Goal: Register for event/course

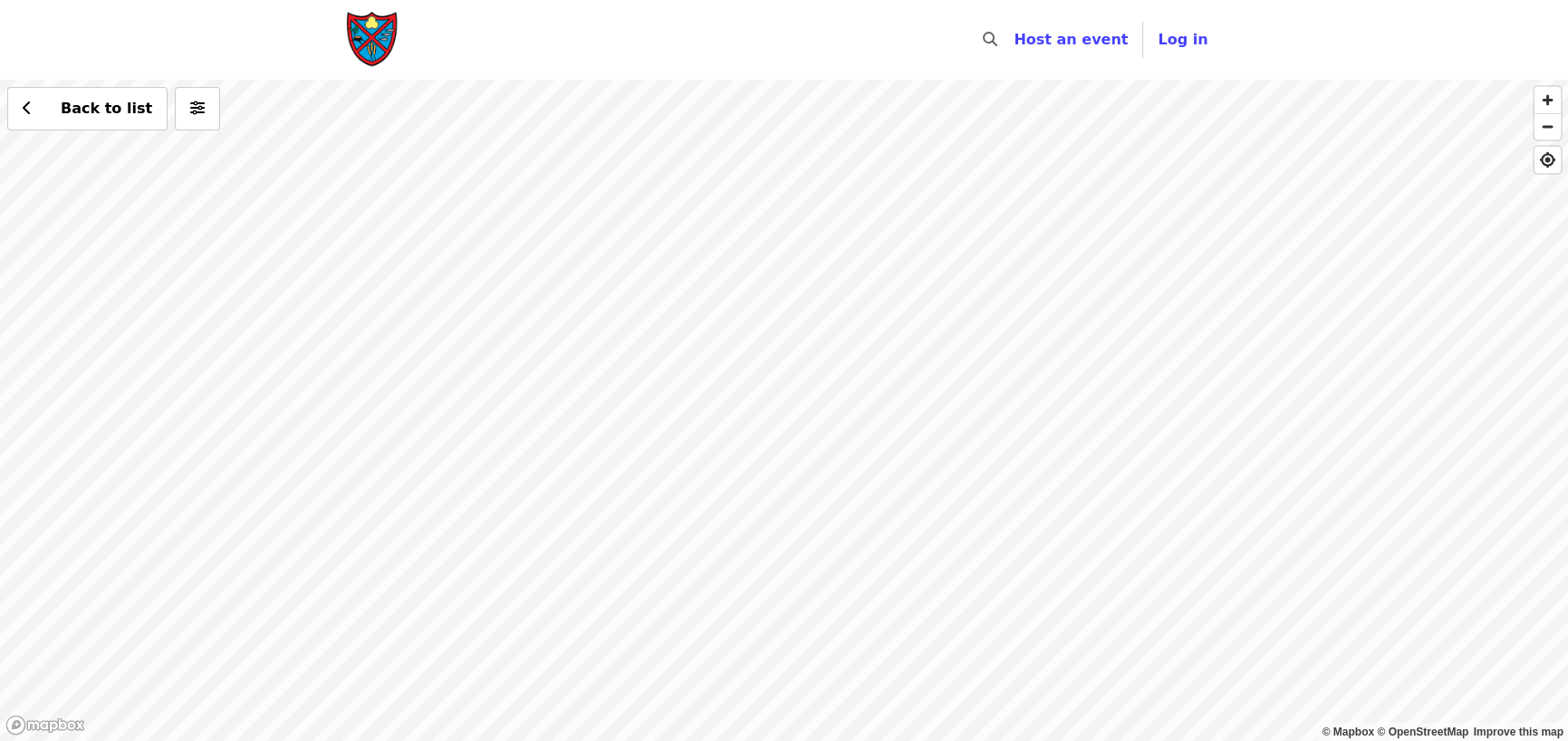
drag, startPoint x: 923, startPoint y: 312, endPoint x: 823, endPoint y: 383, distance: 122.6
click at [826, 383] on div "Back to list" at bounding box center [784, 410] width 1568 height 661
click at [701, 368] on div "Back to list" at bounding box center [784, 410] width 1568 height 661
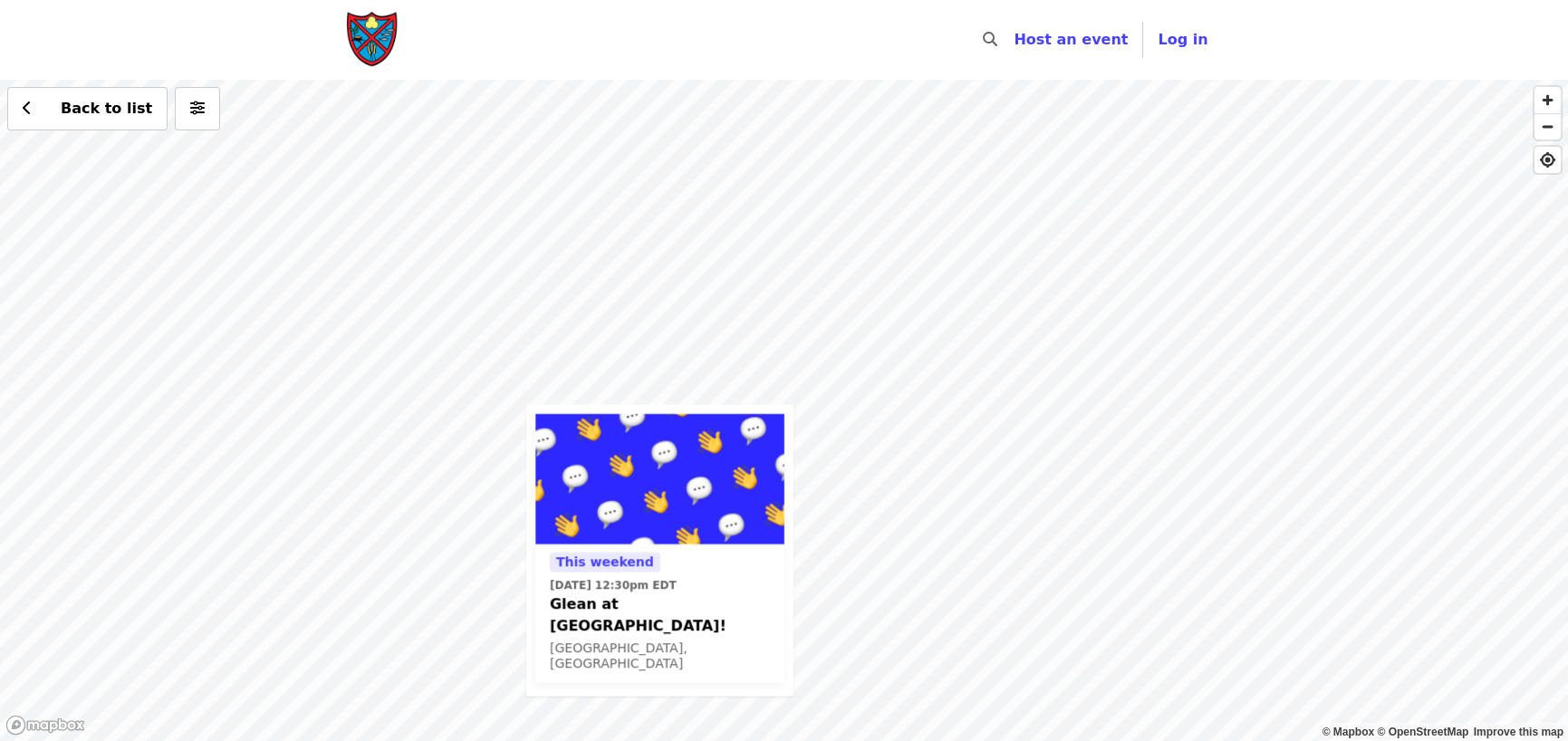
drag, startPoint x: 1017, startPoint y: 352, endPoint x: 893, endPoint y: 479, distance: 177.5
click at [893, 479] on div "This weekend Sat, Oct 4 @ 12:30pm EDT Glean at Lynchburg Community Market! Lync…" at bounding box center [784, 410] width 1568 height 661
click at [638, 604] on span "Glean at [GEOGRAPHIC_DATA]!" at bounding box center [660, 617] width 220 height 44
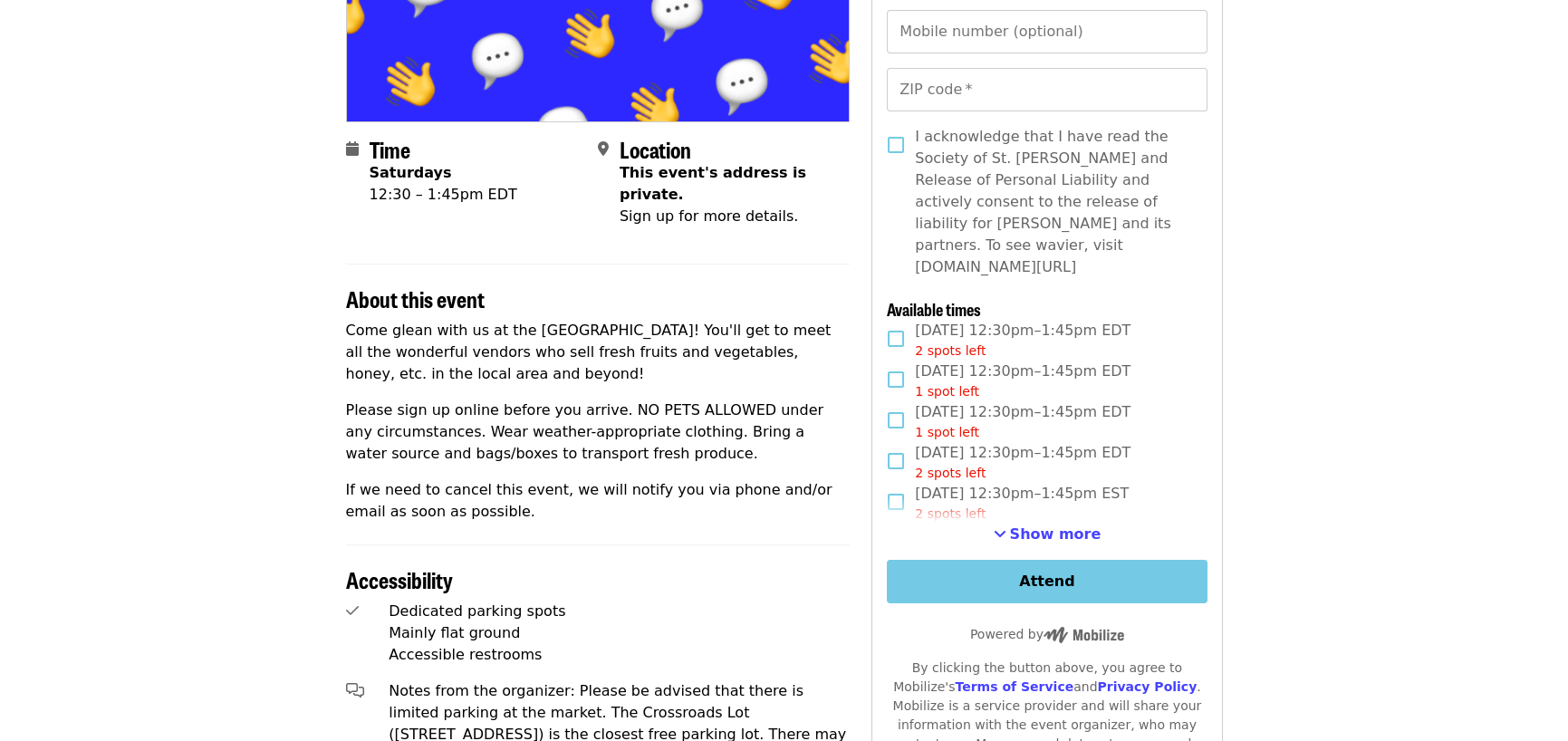
scroll to position [363, 0]
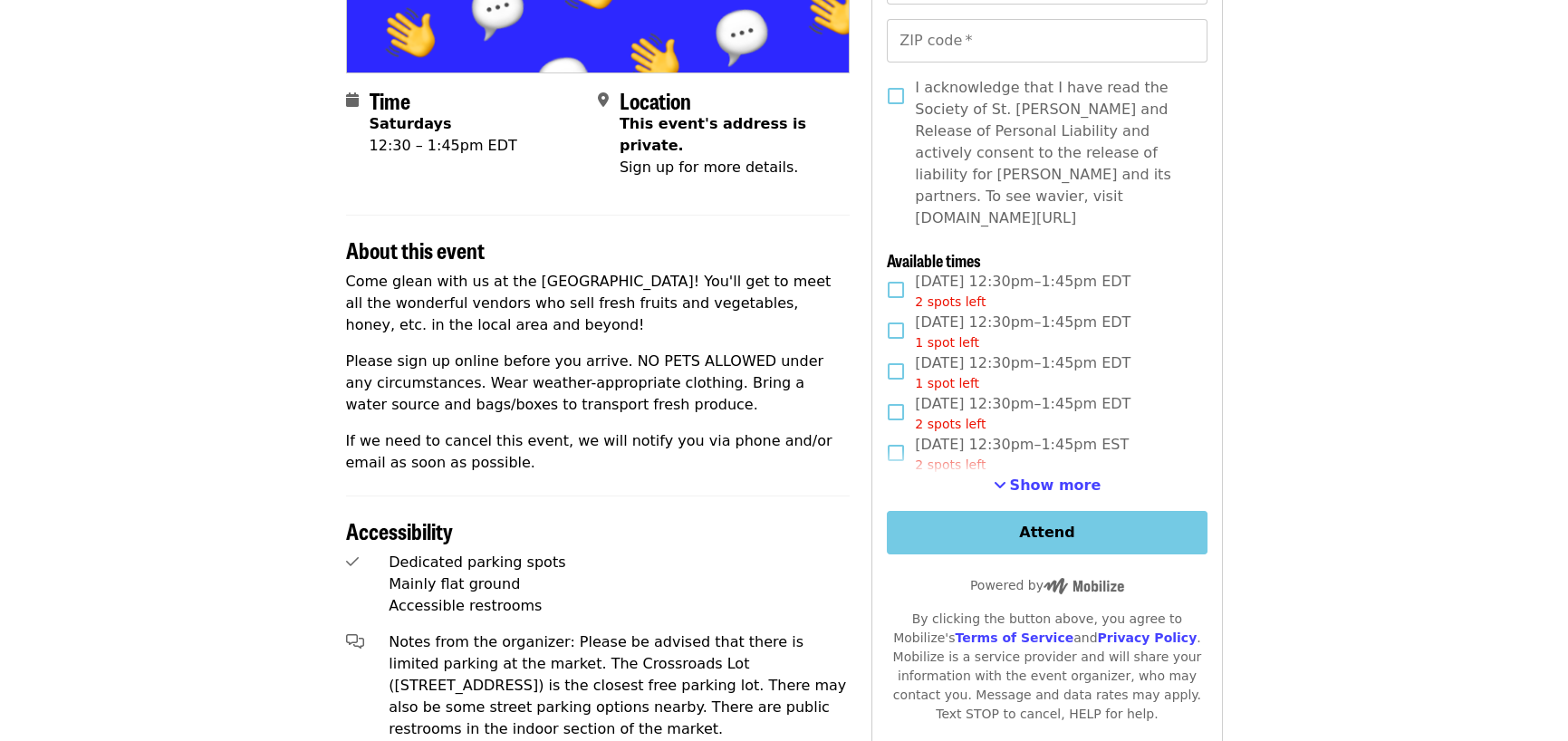
click at [461, 271] on p "Come glean with us at the [GEOGRAPHIC_DATA]! You'll get to meet all the wonderf…" at bounding box center [598, 303] width 505 height 65
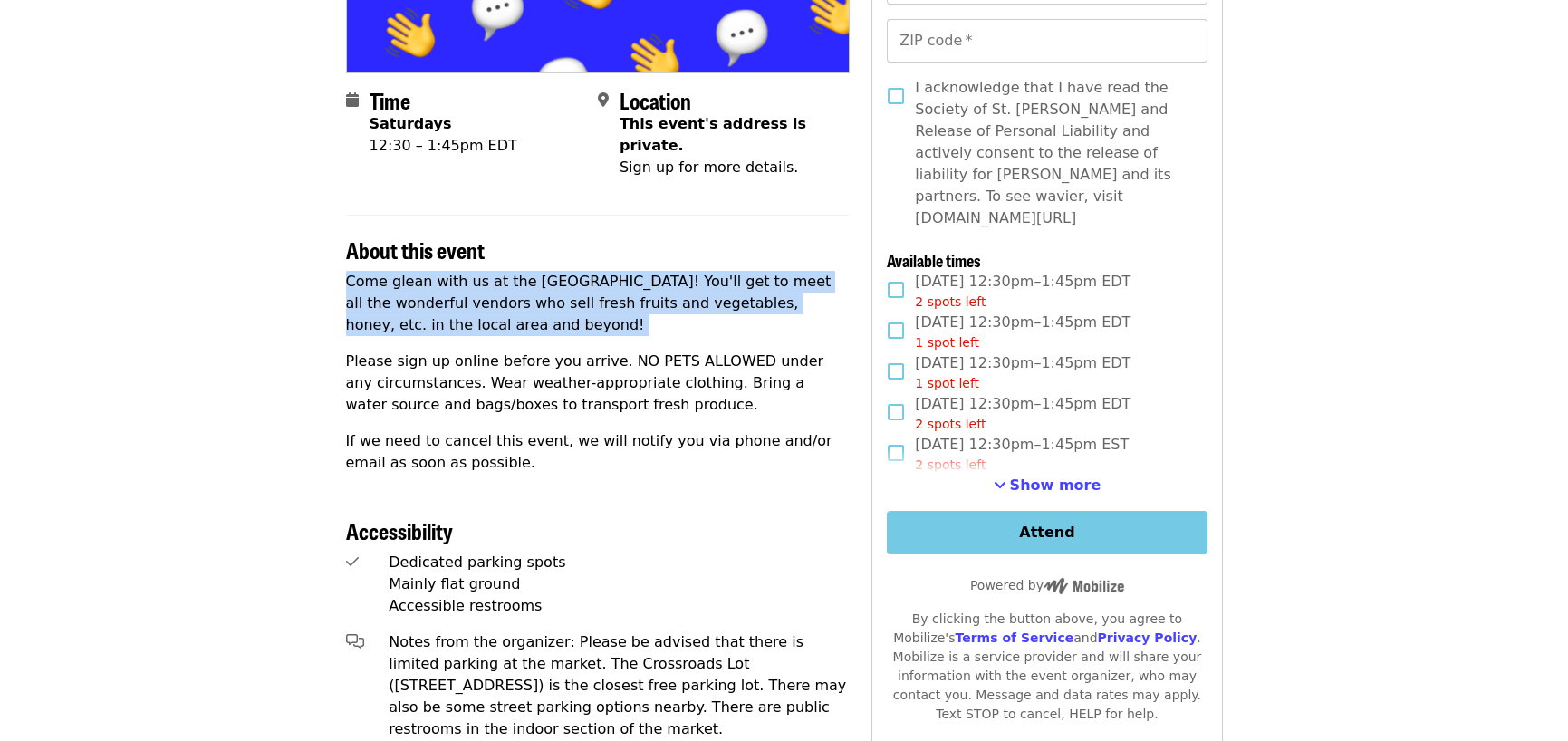
click at [461, 271] on p "Come glean with us at the [GEOGRAPHIC_DATA]! You'll get to meet all the wonderf…" at bounding box center [598, 303] width 505 height 65
click at [263, 300] on article "Glean at [GEOGRAPHIC_DATA]! Community Event Time Saturdays 12:30 – 1:45pm EDT L…" at bounding box center [784, 441] width 1568 height 1449
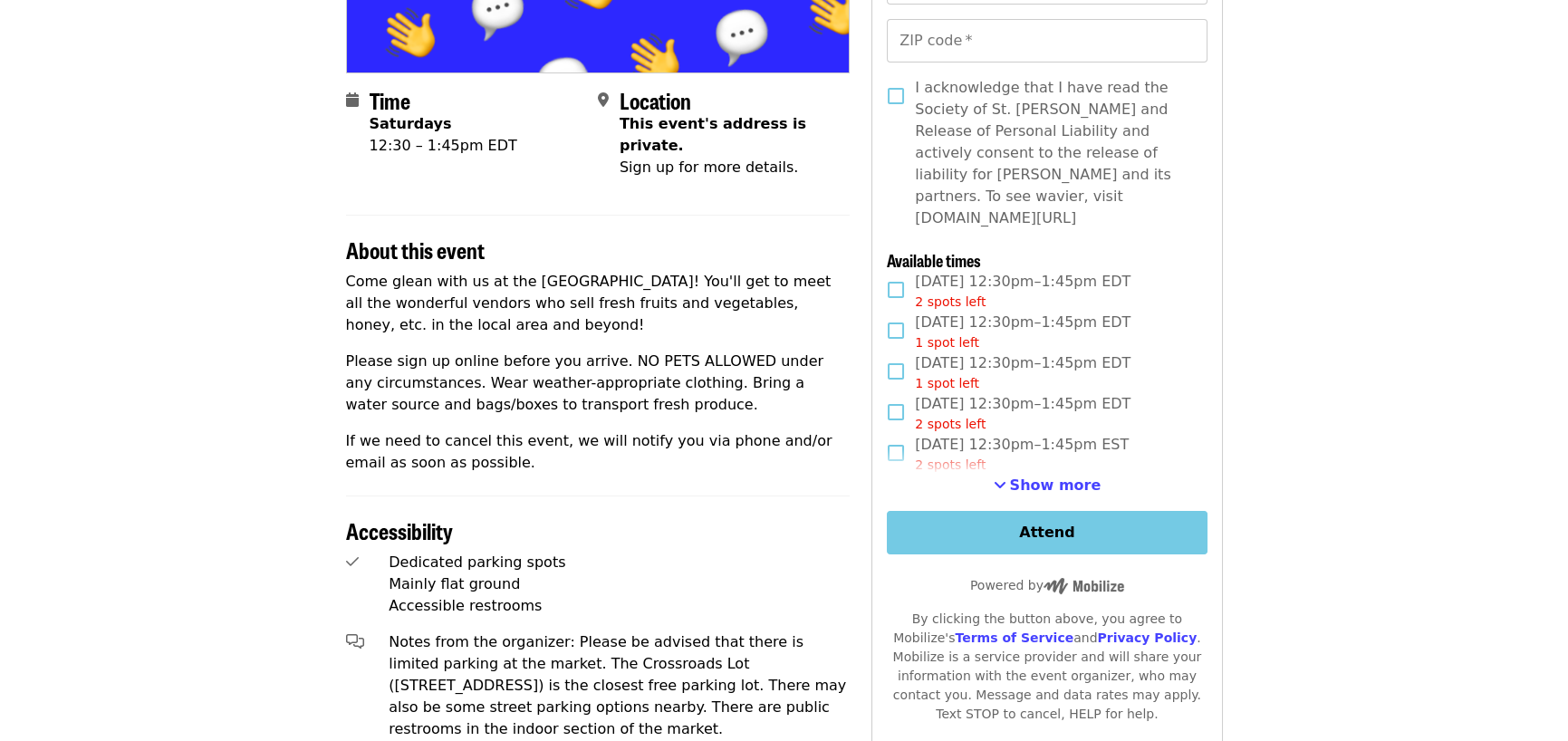
click at [367, 351] on p "Please sign up online before you arrive. NO PETS ALLOWED under any circumstance…" at bounding box center [598, 383] width 505 height 65
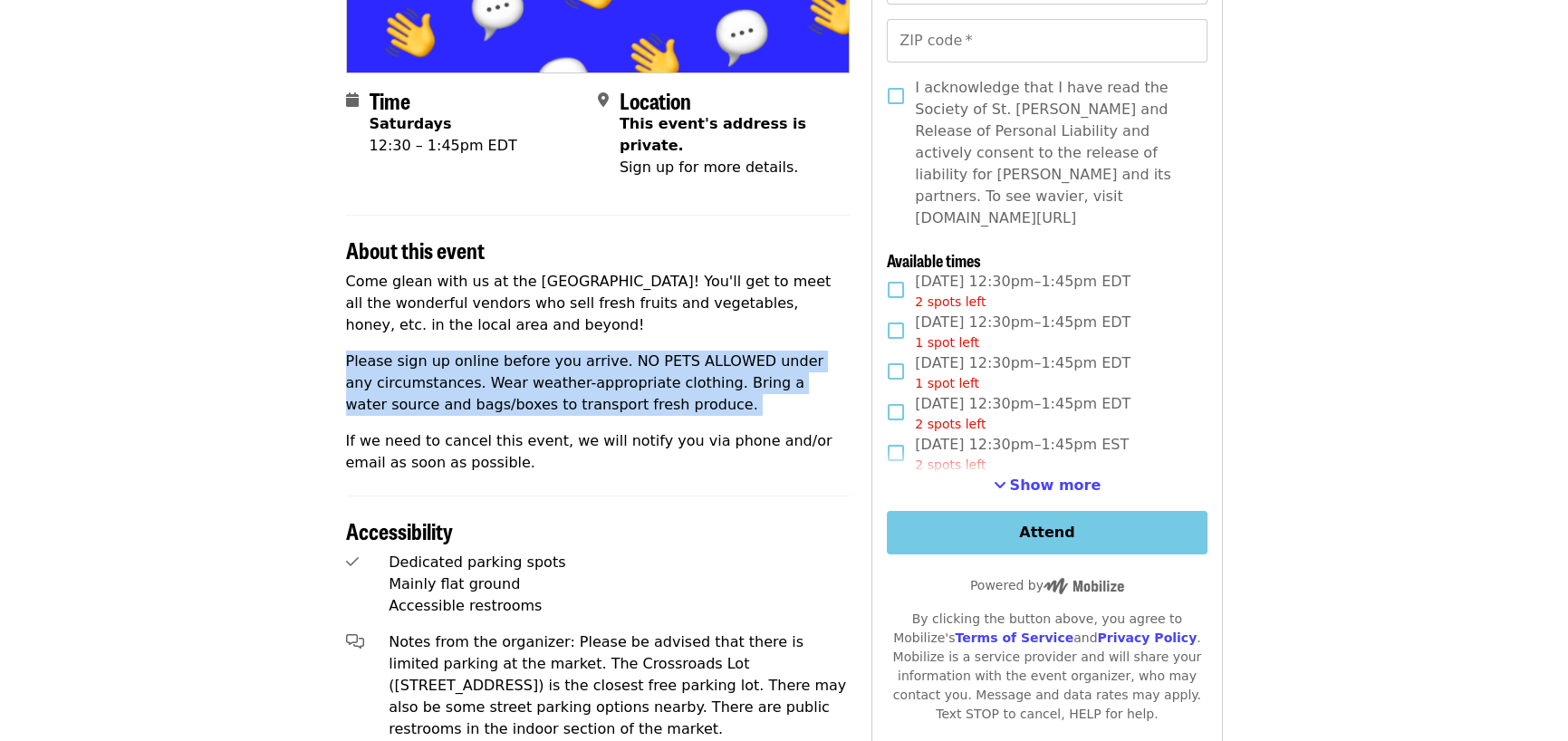
click at [367, 351] on p "Please sign up online before you arrive. NO PETS ALLOWED under any circumstance…" at bounding box center [598, 383] width 505 height 65
click at [209, 343] on article "Glean at [GEOGRAPHIC_DATA]! Community Event Time Saturdays 12:30 – 1:45pm EDT L…" at bounding box center [784, 441] width 1568 height 1449
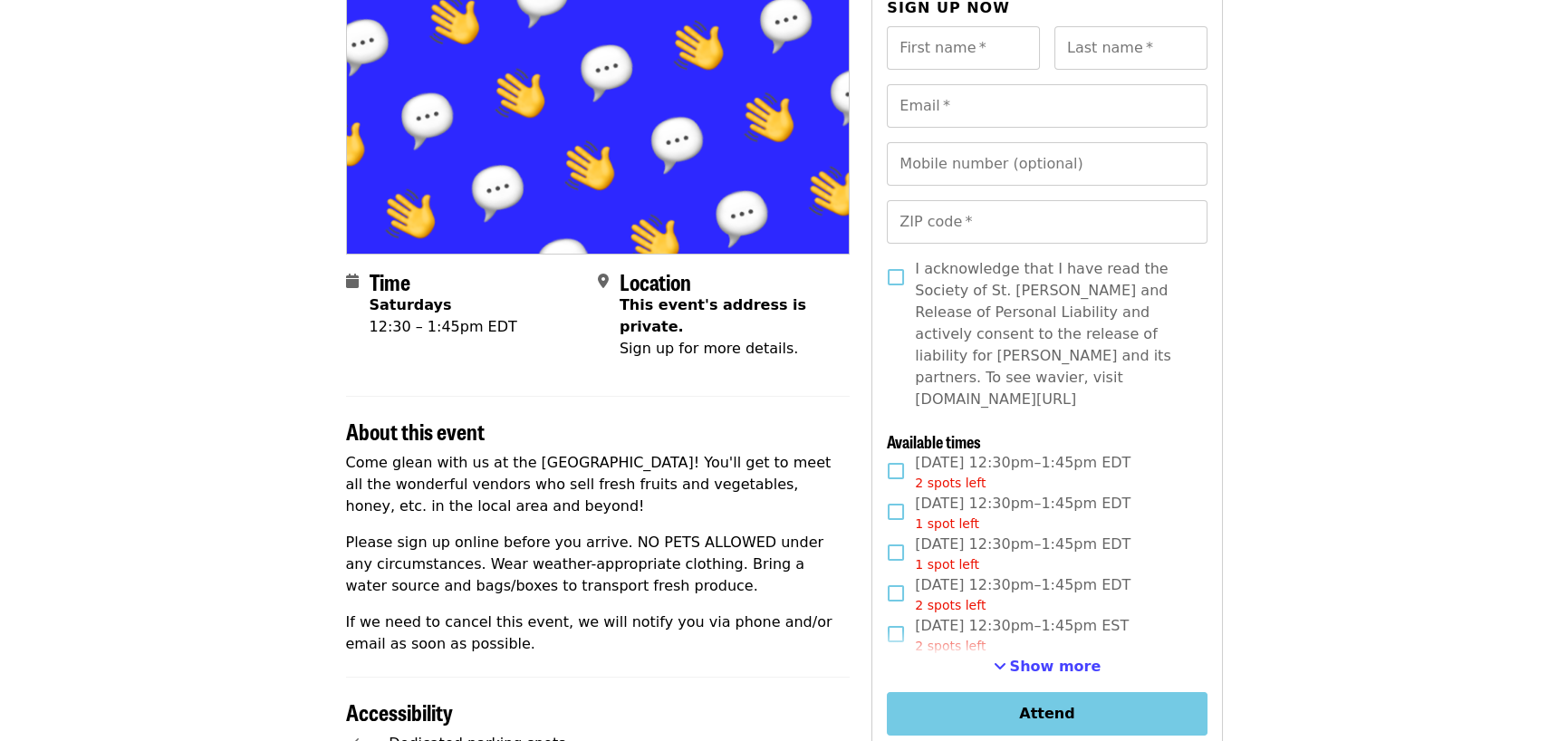
scroll to position [0, 0]
